Goal: Task Accomplishment & Management: Use online tool/utility

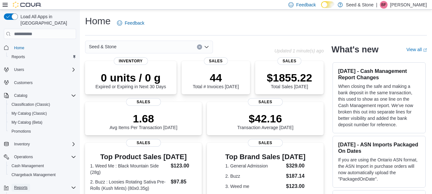
click at [26, 185] on span "Reports" at bounding box center [20, 187] width 13 height 5
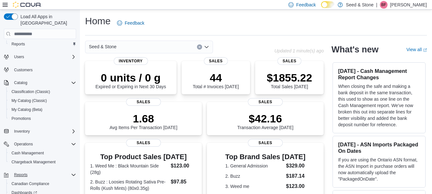
scroll to position [26, 0]
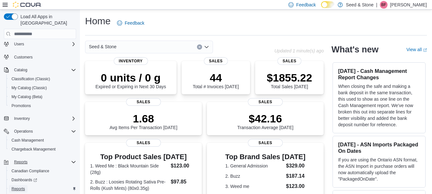
click at [26, 185] on link "Reports" at bounding box center [18, 189] width 19 height 8
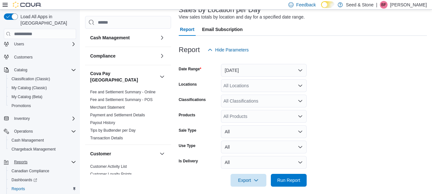
scroll to position [50, 0]
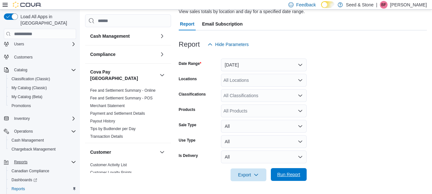
click at [295, 177] on span "Run Report" at bounding box center [288, 174] width 23 height 6
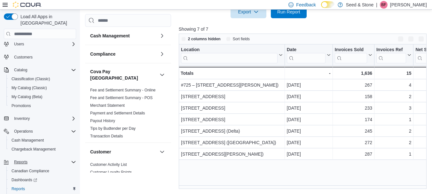
scroll to position [213, 0]
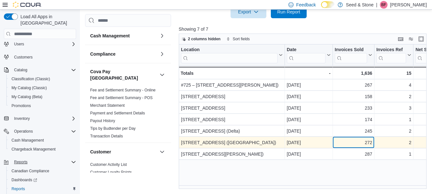
click at [344, 143] on div "272" at bounding box center [352, 143] width 37 height 8
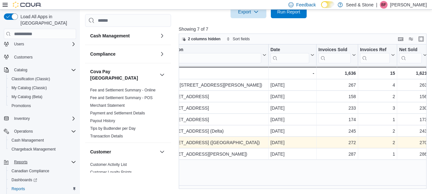
scroll to position [0, 89]
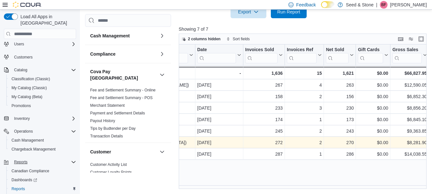
click at [278, 173] on div "Location Click to view column header actions Date Click to view column header a…" at bounding box center [304, 116] width 250 height 144
